Goal: Information Seeking & Learning: Learn about a topic

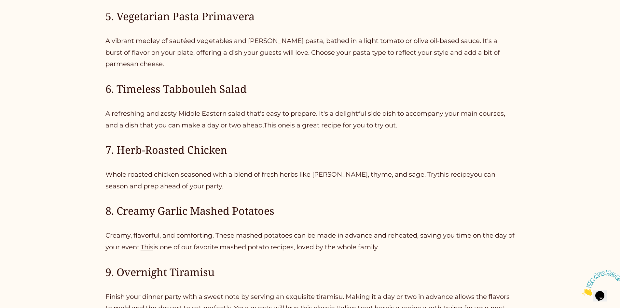
scroll to position [554, 0]
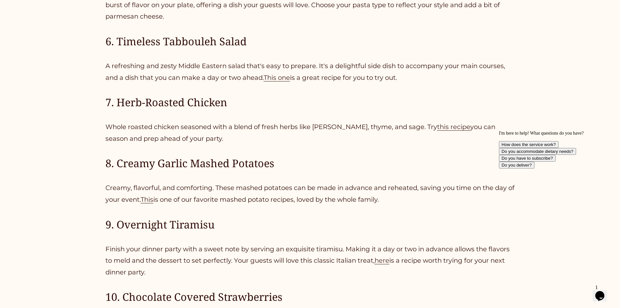
click at [153, 201] on span "This" at bounding box center [147, 199] width 13 height 8
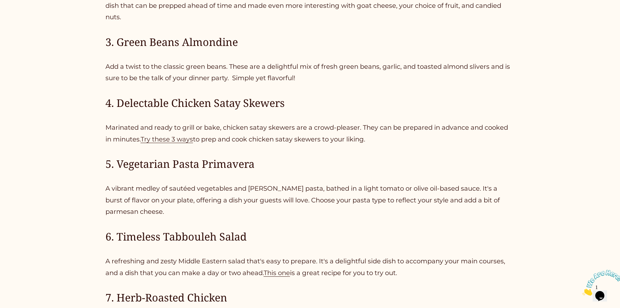
scroll to position [358, 0]
click at [169, 140] on span "Try these 3 ways" at bounding box center [167, 139] width 52 height 8
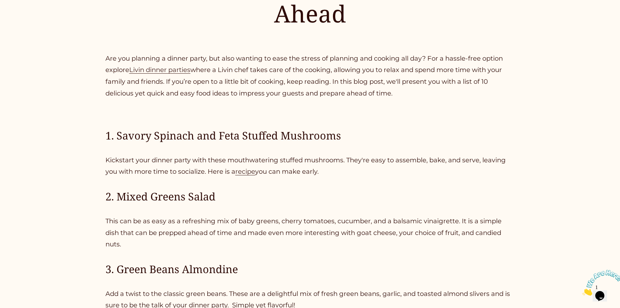
scroll to position [130, 0]
